Goal: Information Seeking & Learning: Learn about a topic

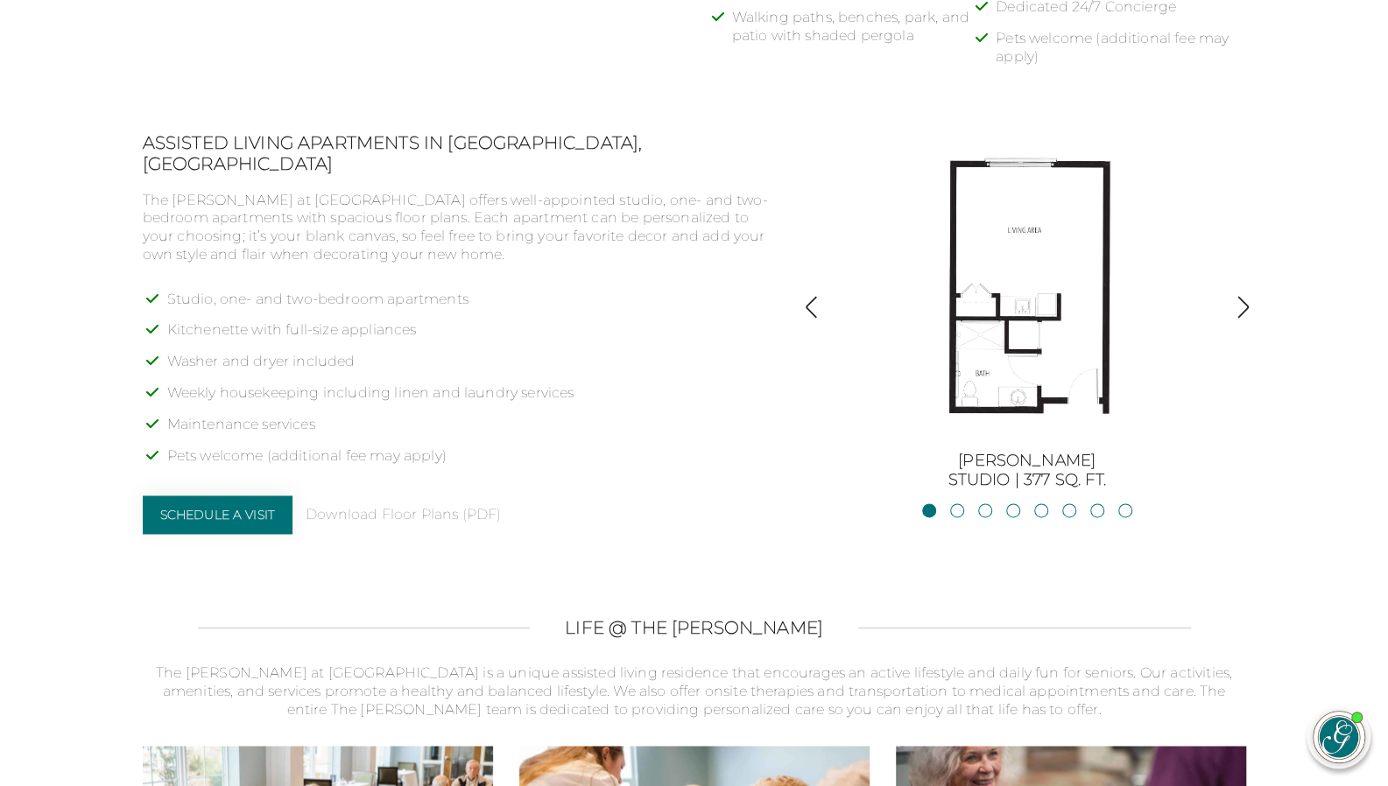
scroll to position [1401, 0]
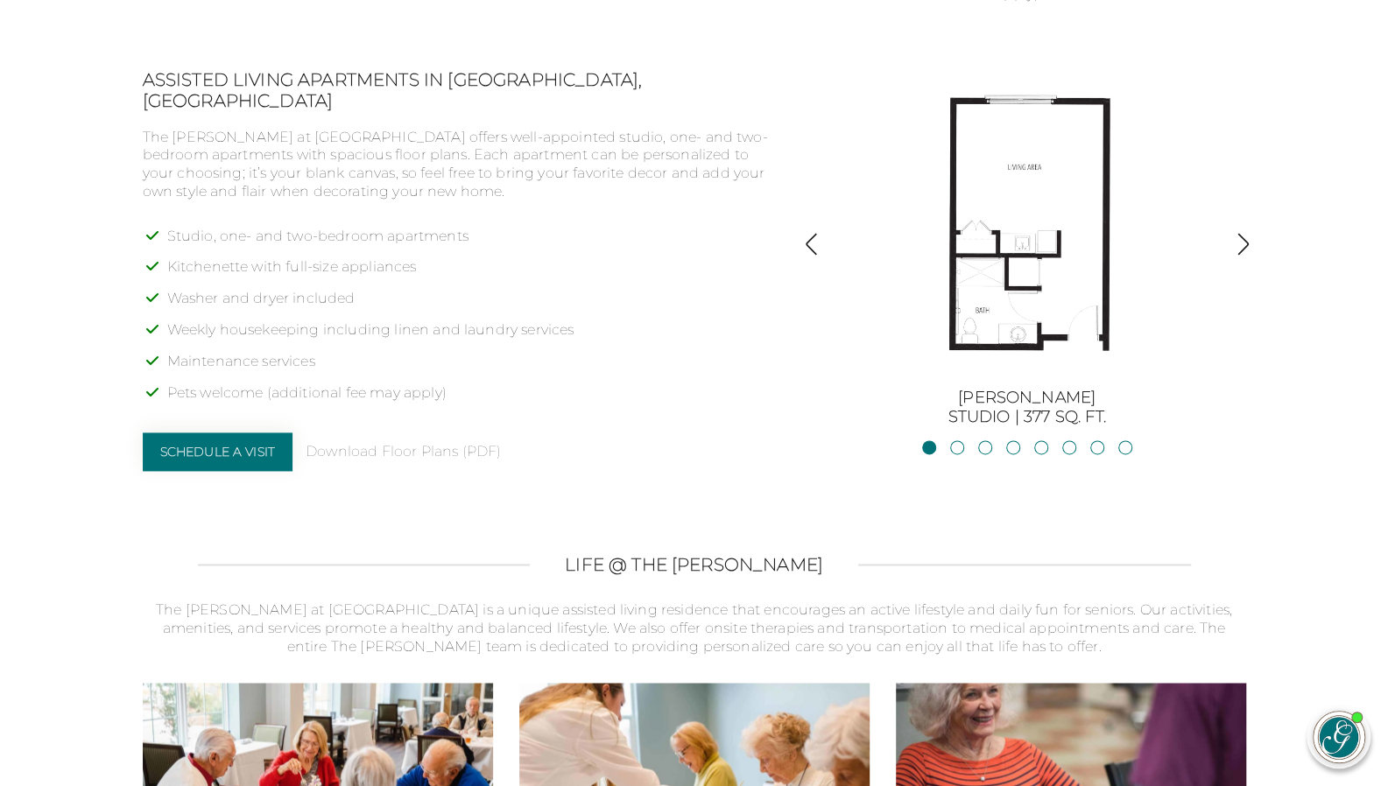
click at [1259, 255] on section "Assisted Living Apartments in [GEOGRAPHIC_DATA], [GEOGRAPHIC_DATA] The [PERSON_…" at bounding box center [694, 277] width 1226 height 416
click at [1251, 239] on img "button" at bounding box center [1243, 244] width 24 height 24
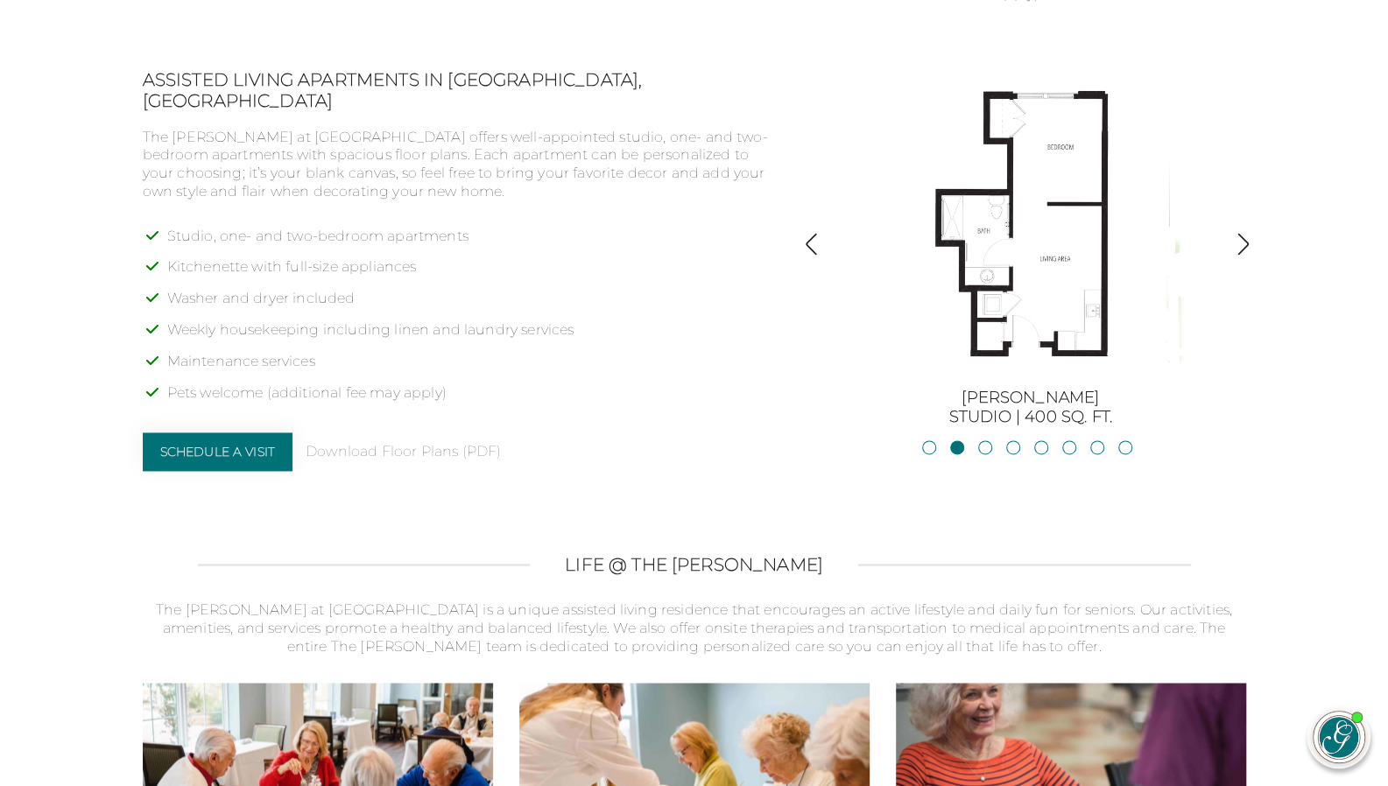
click at [1238, 241] on img "button" at bounding box center [1243, 244] width 24 height 24
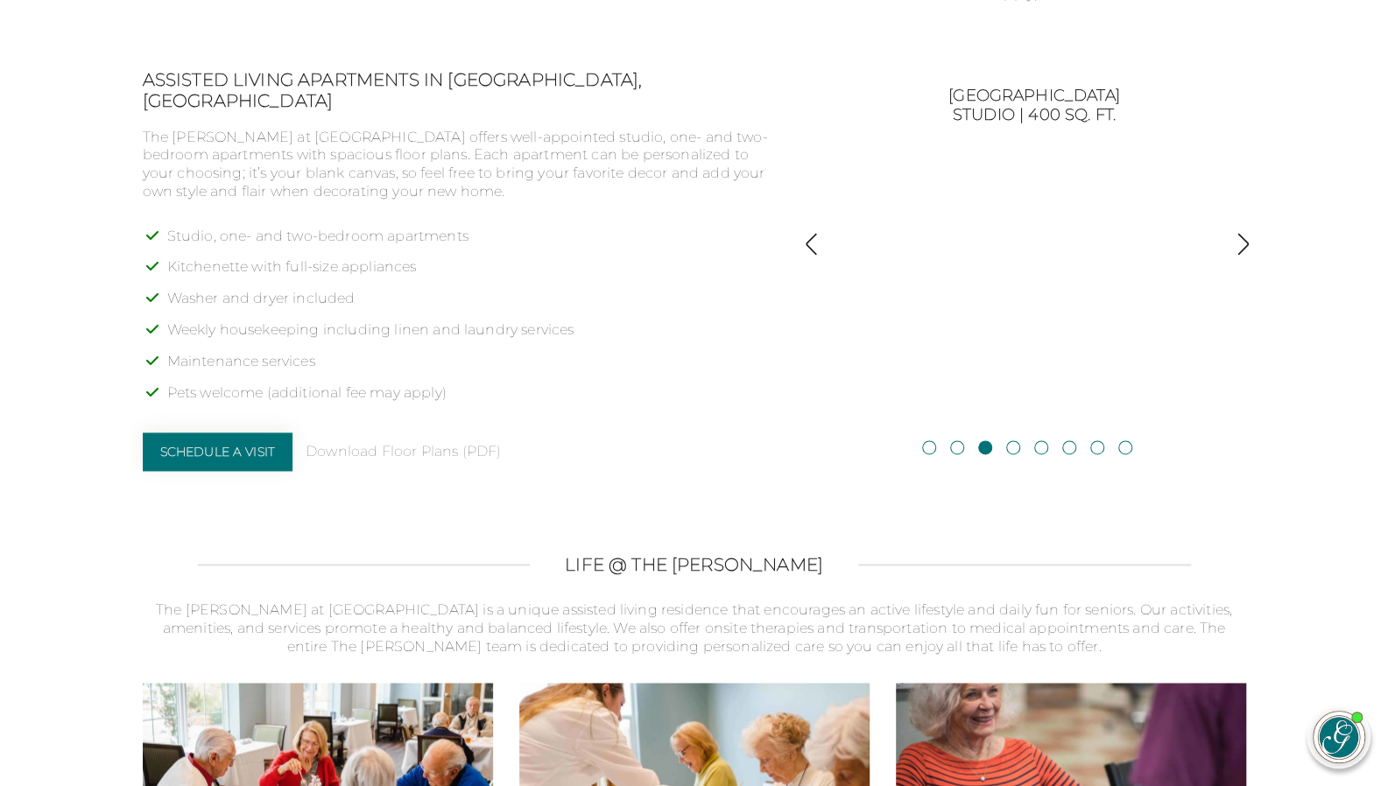
click at [1238, 241] on img "button" at bounding box center [1243, 244] width 24 height 24
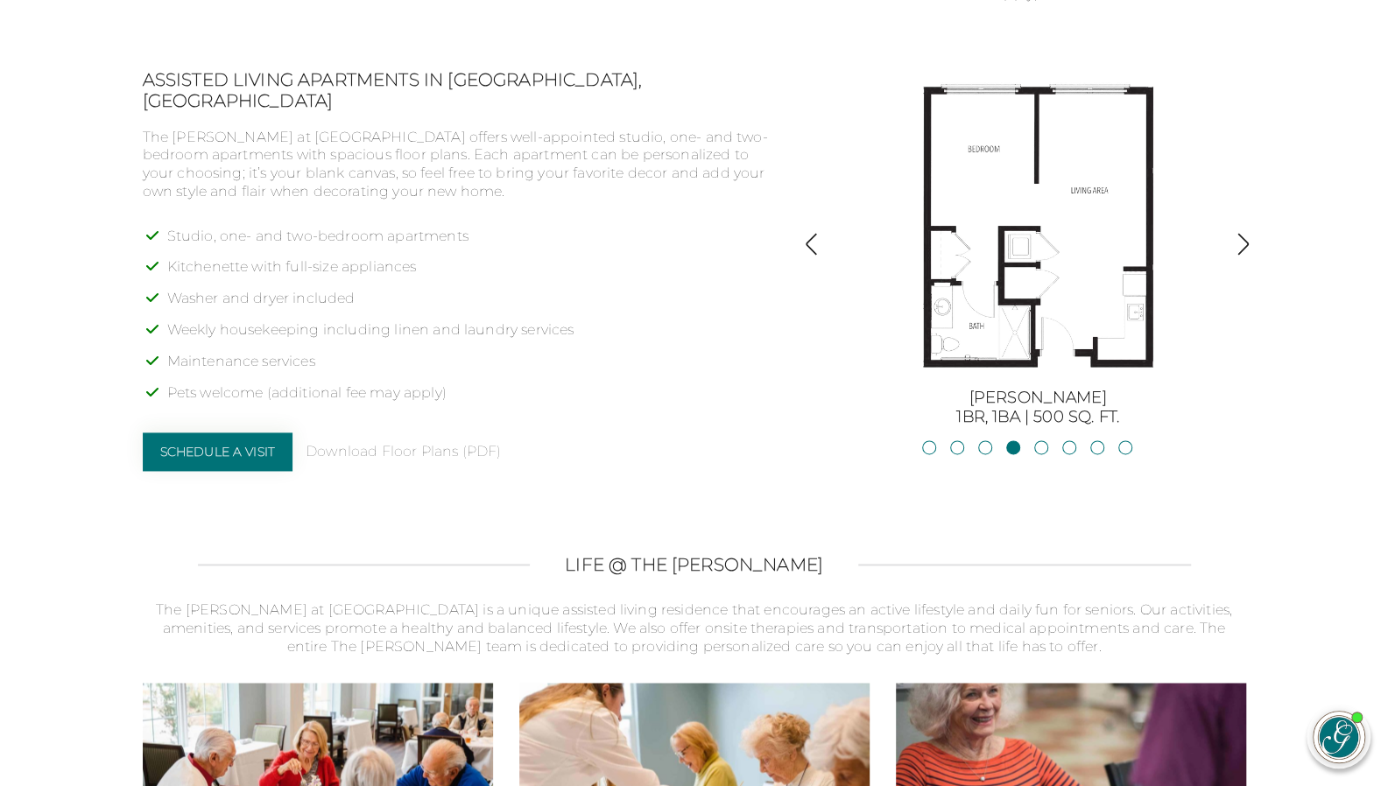
click at [1238, 241] on img "button" at bounding box center [1243, 244] width 24 height 24
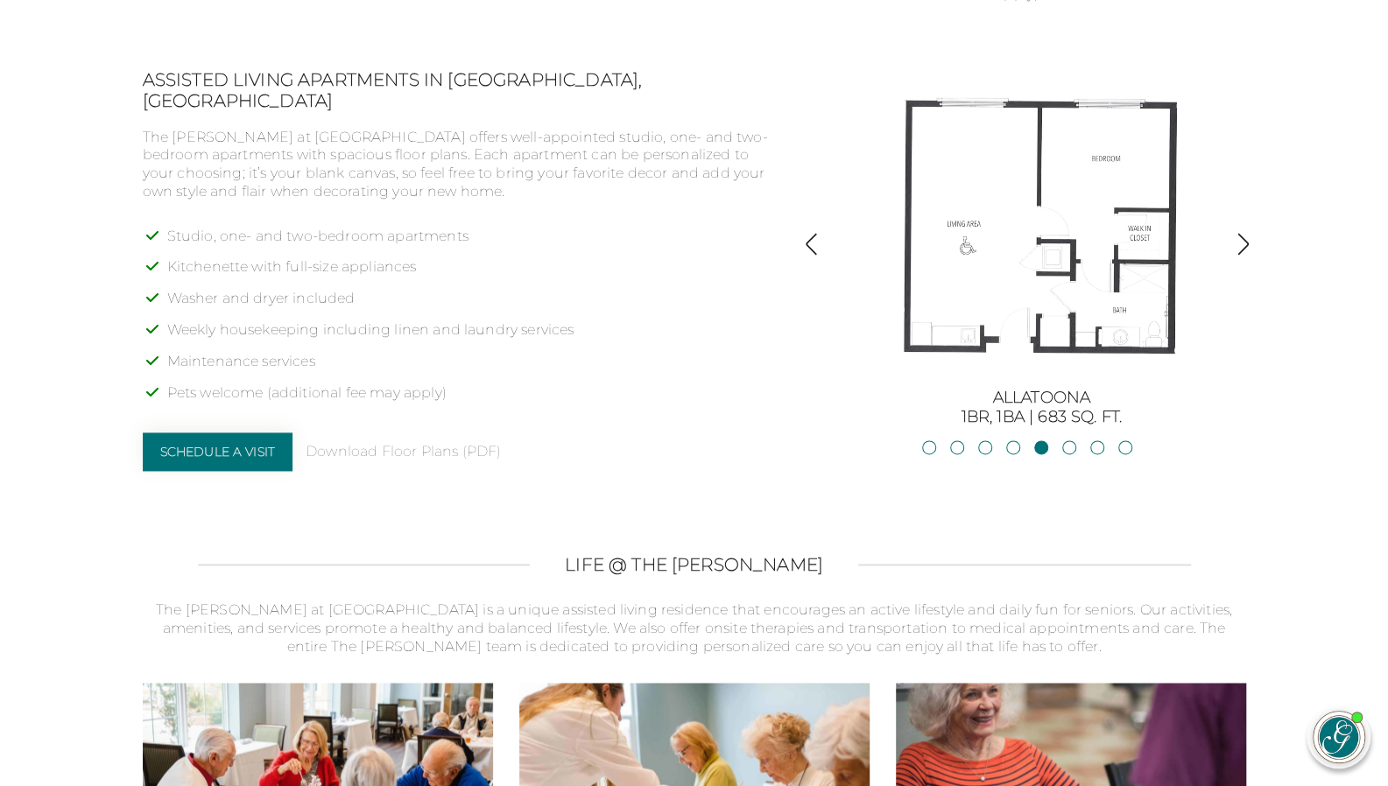
click at [1238, 241] on img "button" at bounding box center [1243, 244] width 24 height 24
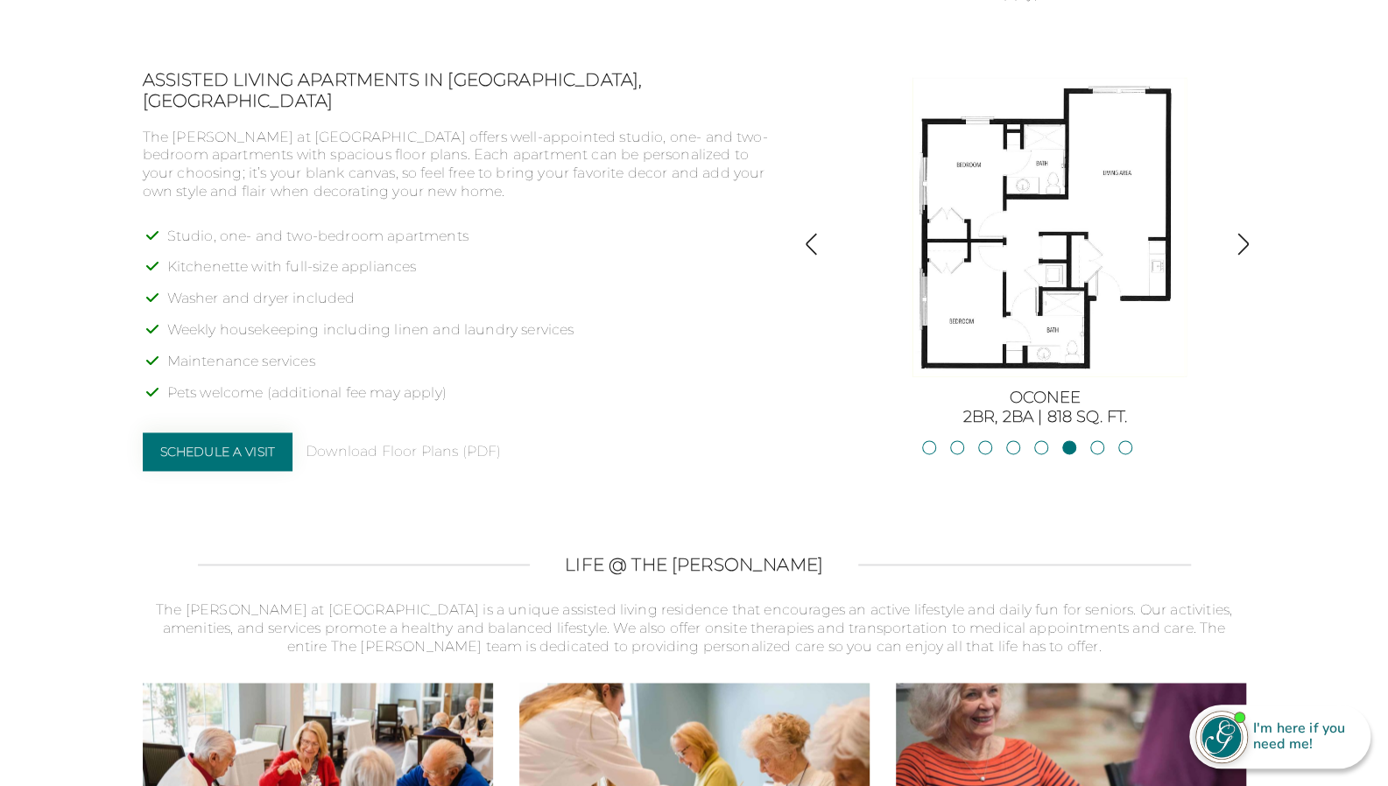
click at [1233, 243] on img "button" at bounding box center [1243, 244] width 24 height 24
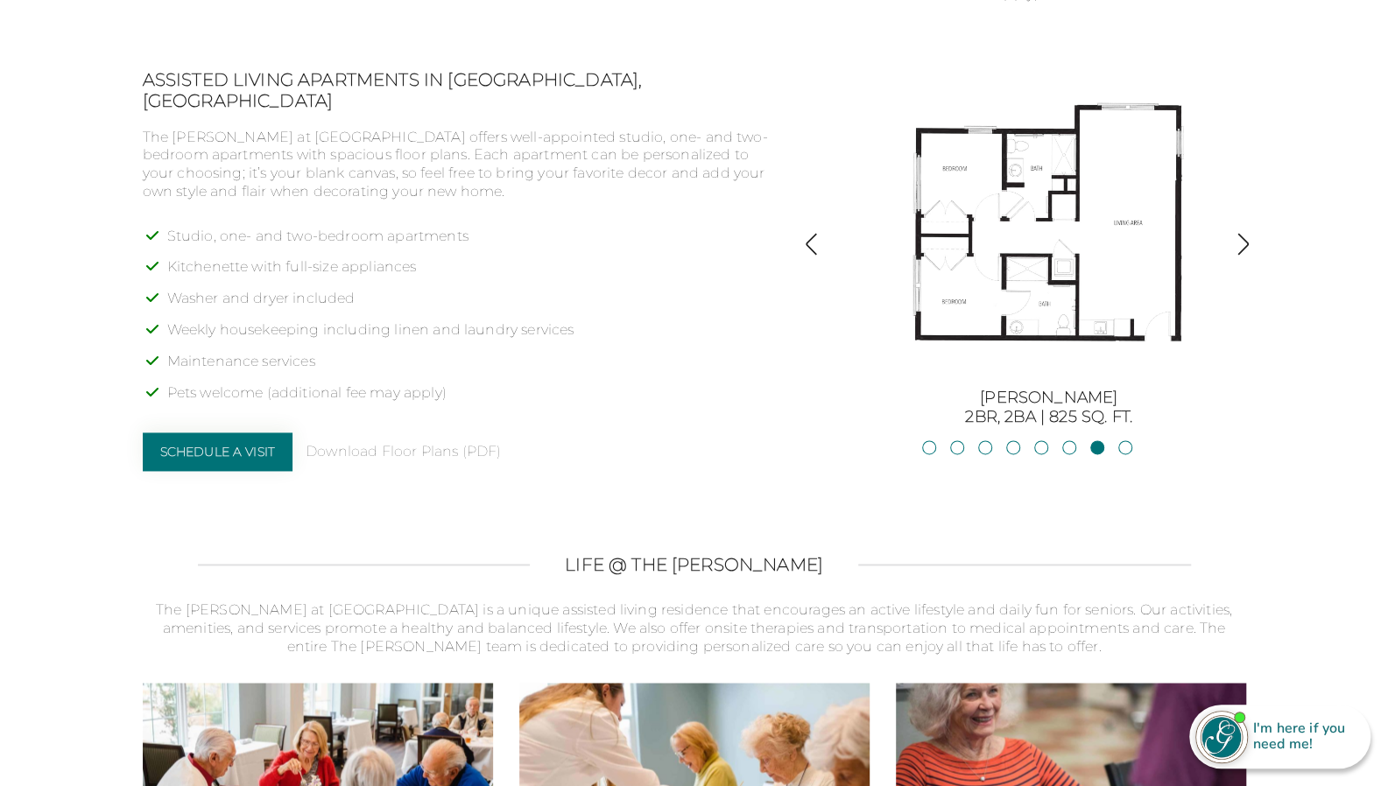
click at [1233, 243] on img "button" at bounding box center [1243, 244] width 24 height 24
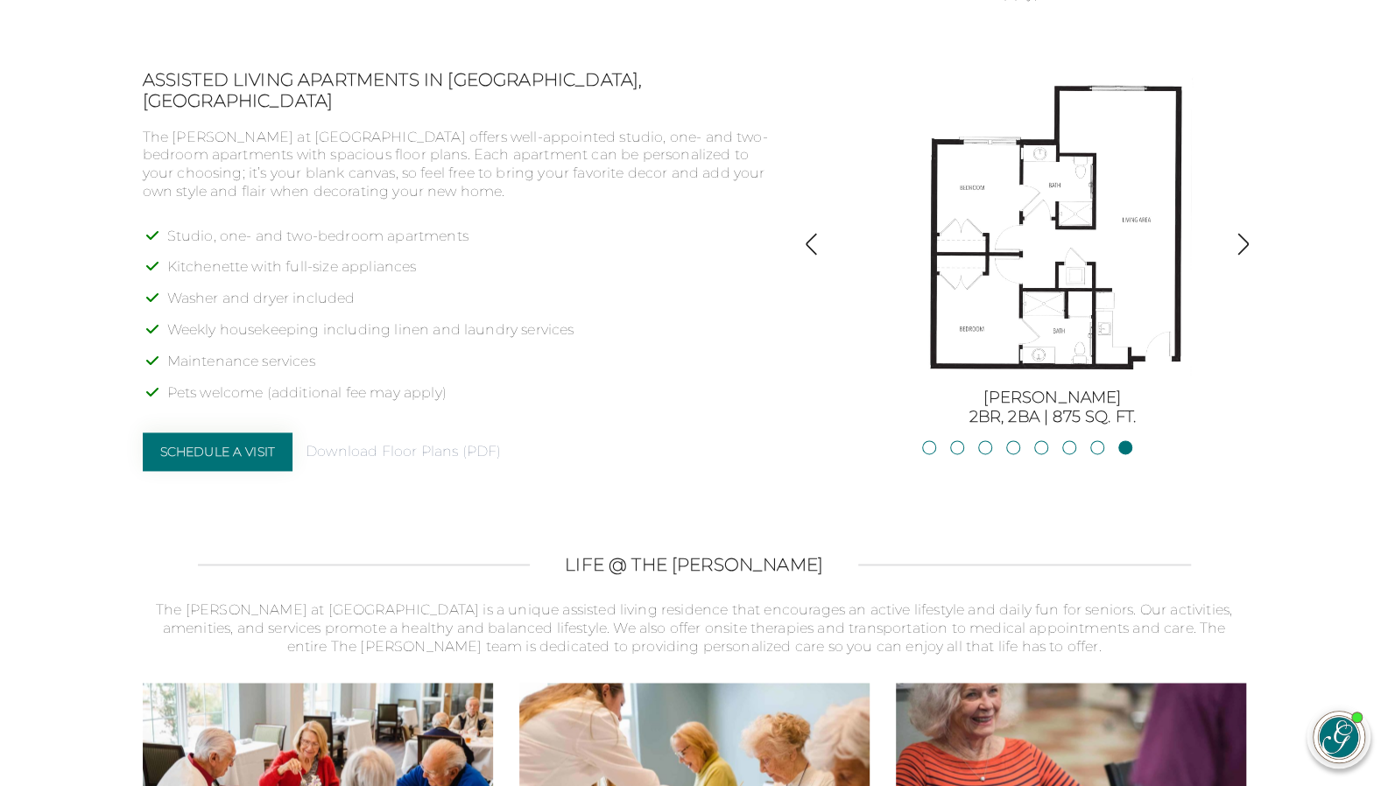
scroll to position [1139, 0]
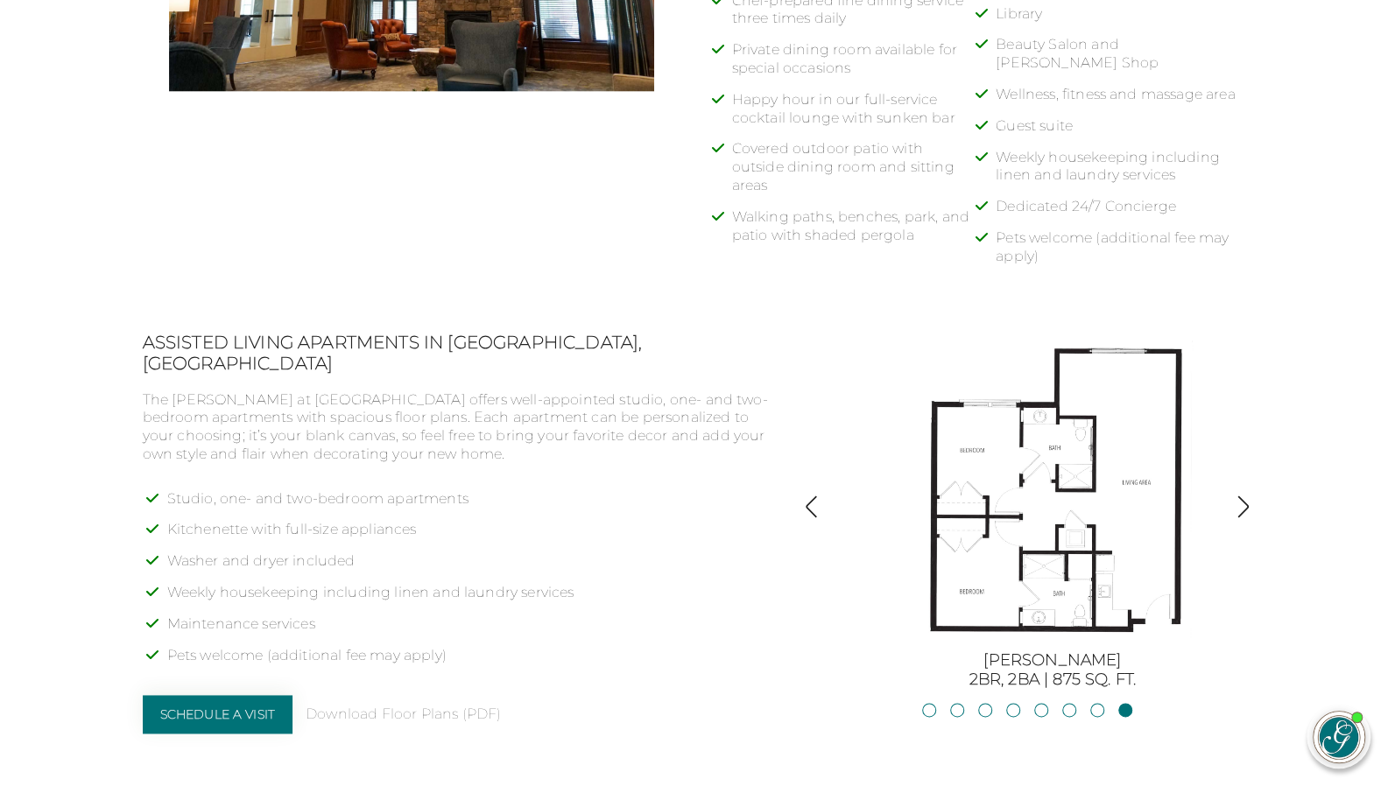
click at [466, 337] on h2 "Assisted Living Apartments in [GEOGRAPHIC_DATA], [GEOGRAPHIC_DATA]" at bounding box center [459, 353] width 632 height 42
